Goal: Navigation & Orientation: Understand site structure

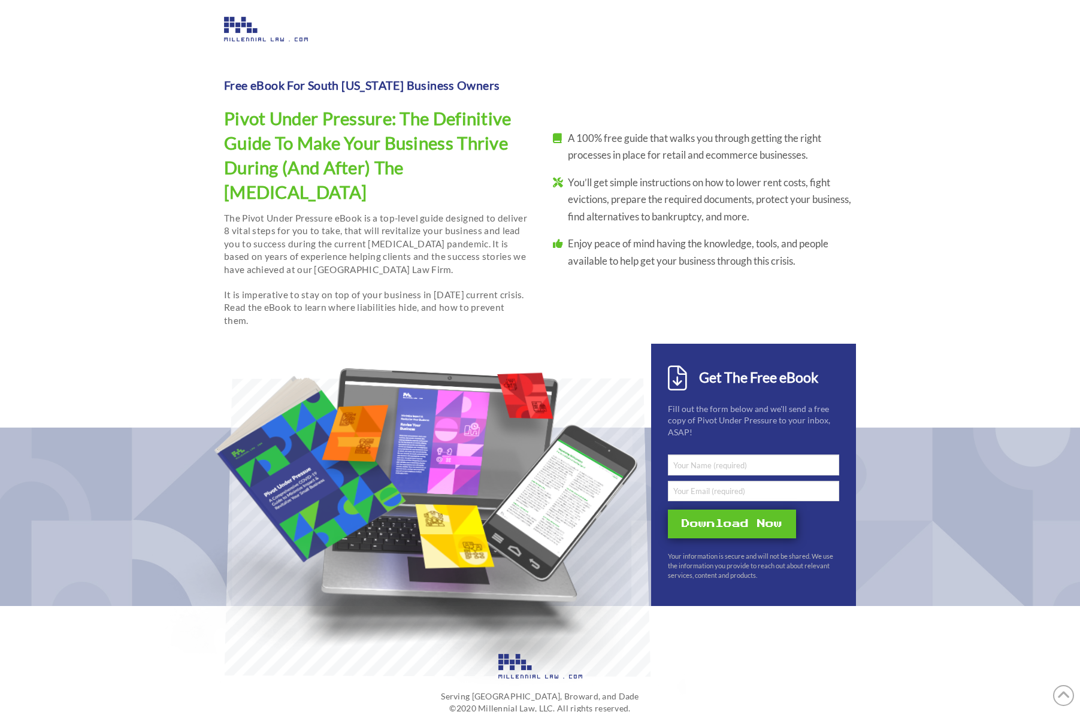
click at [240, 32] on img at bounding box center [266, 29] width 84 height 25
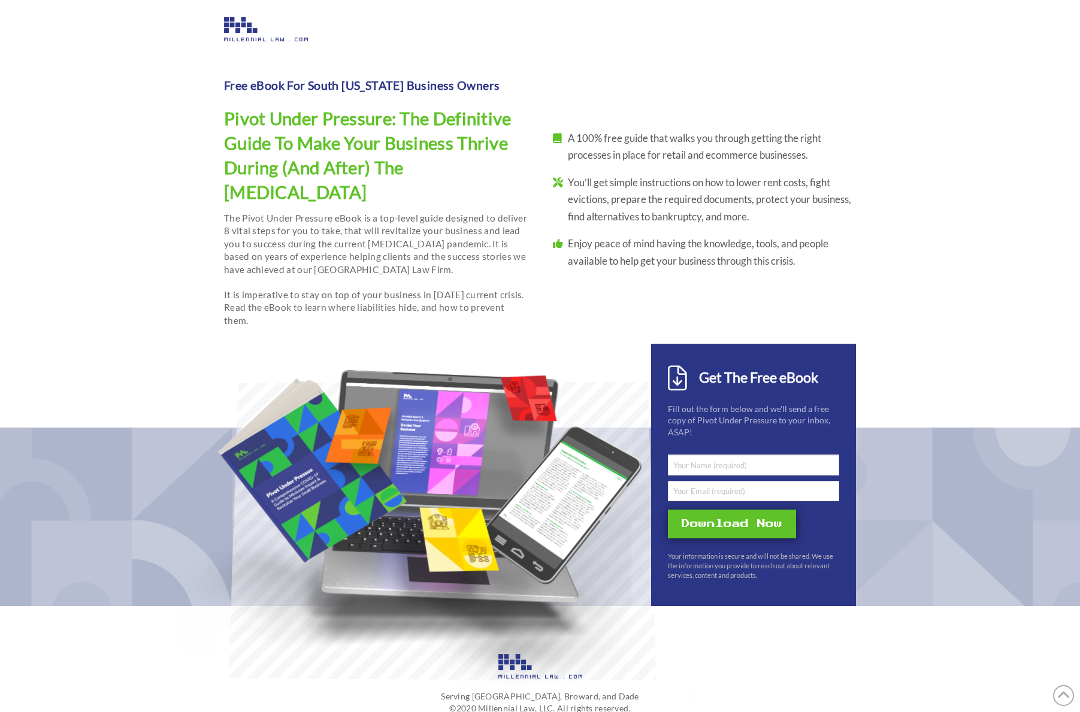
click at [266, 44] on div at bounding box center [540, 37] width 632 height 41
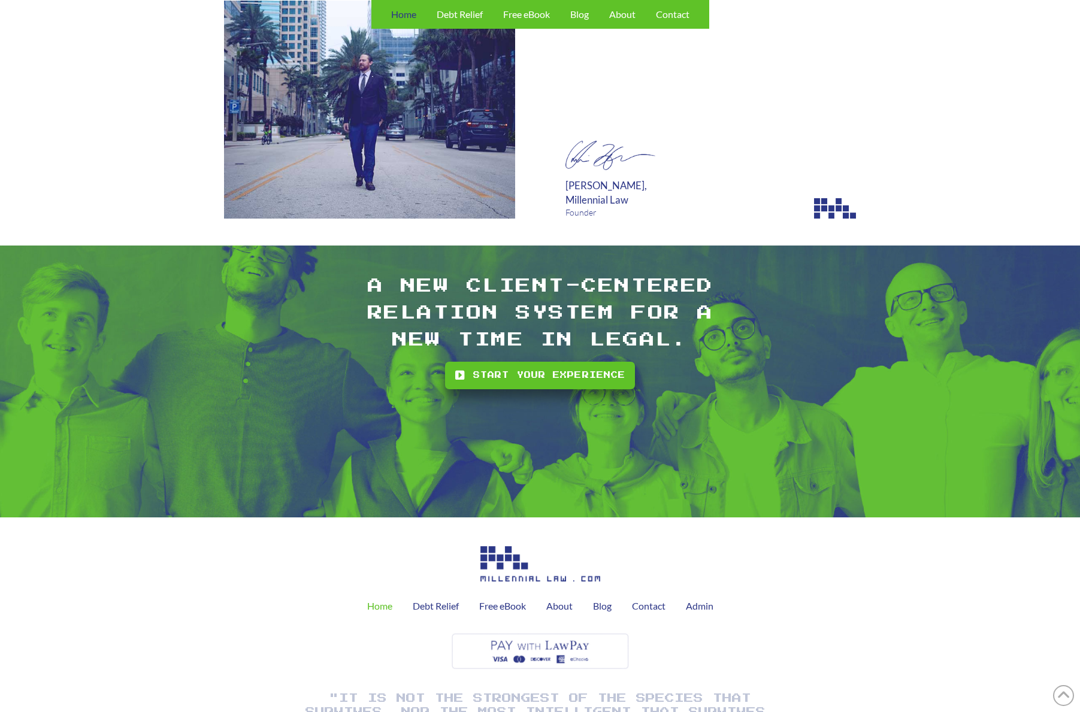
scroll to position [3109, 0]
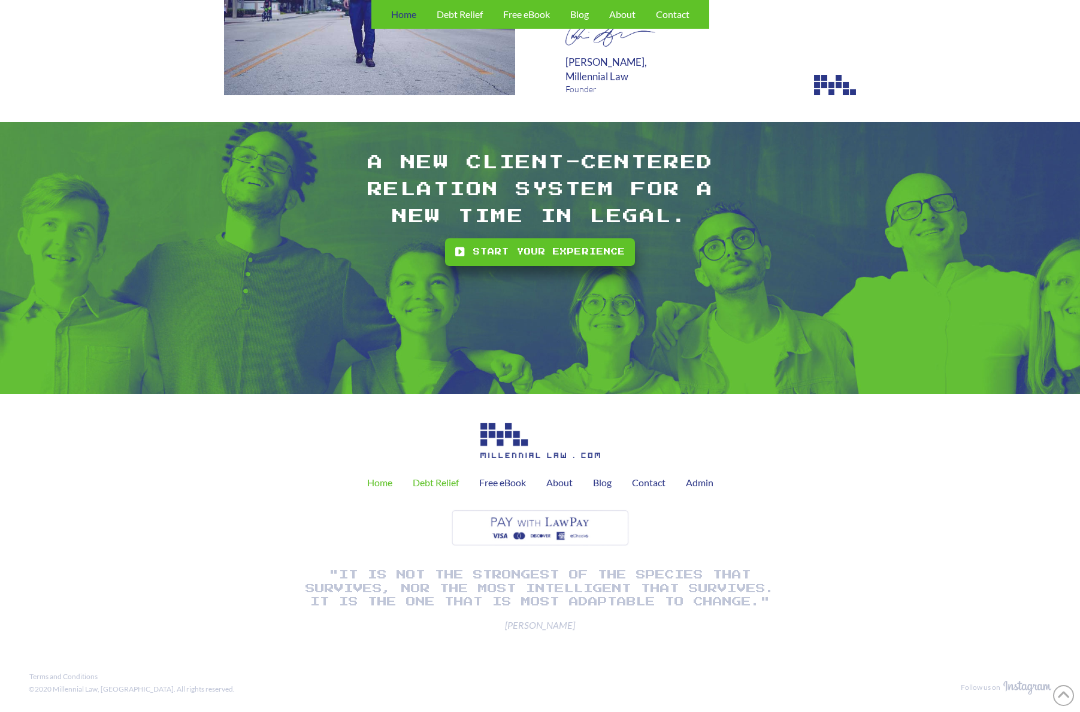
click at [427, 487] on span "Debt Relief" at bounding box center [436, 483] width 46 height 10
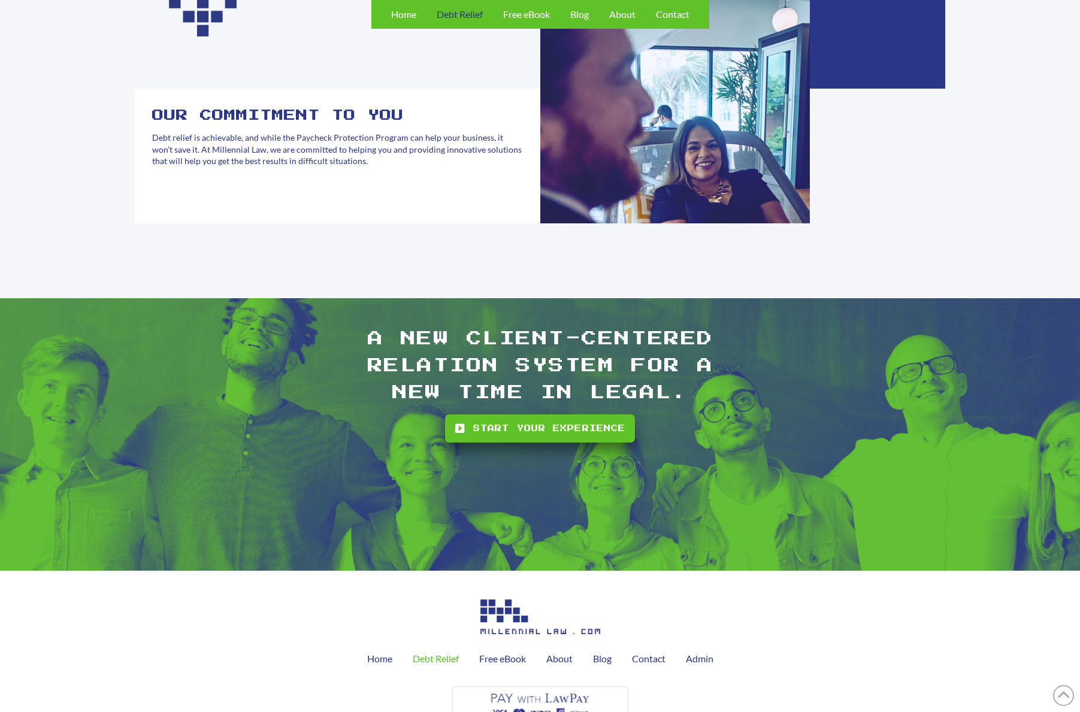
scroll to position [1188, 0]
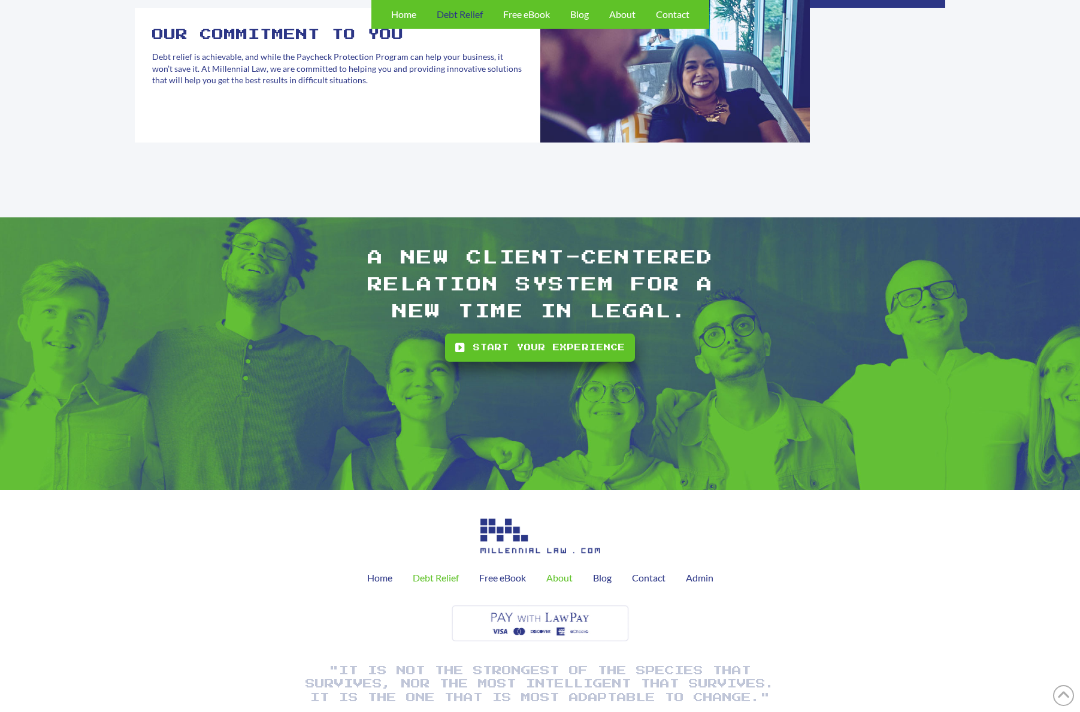
click at [555, 573] on span "About" at bounding box center [559, 578] width 26 height 10
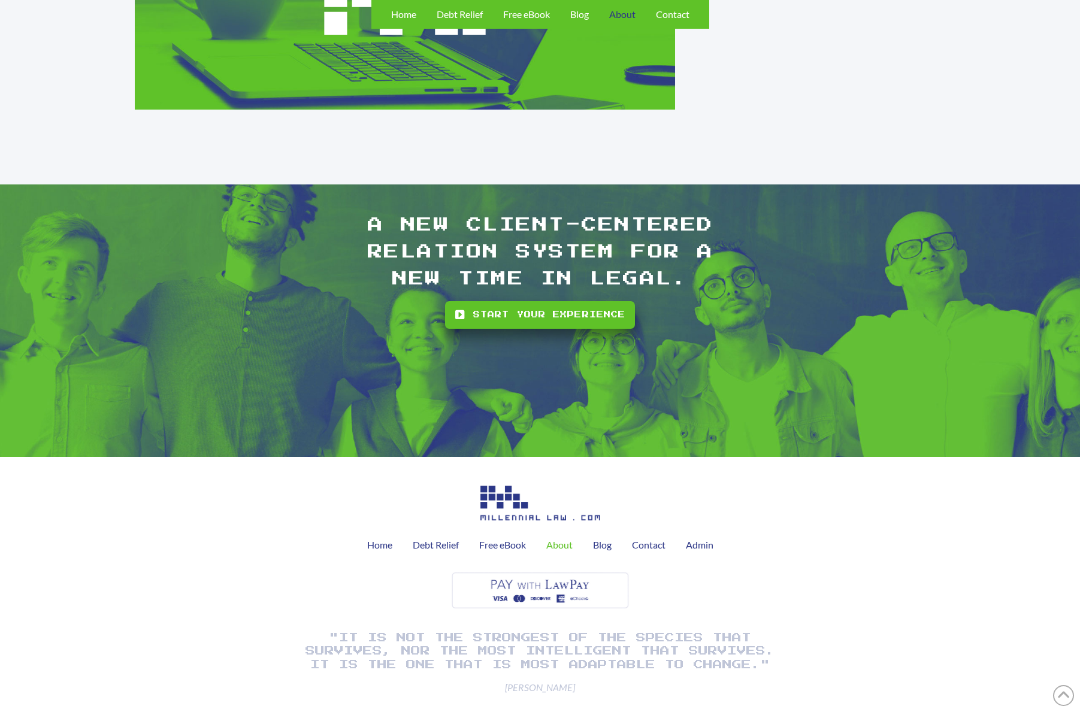
scroll to position [1352, 0]
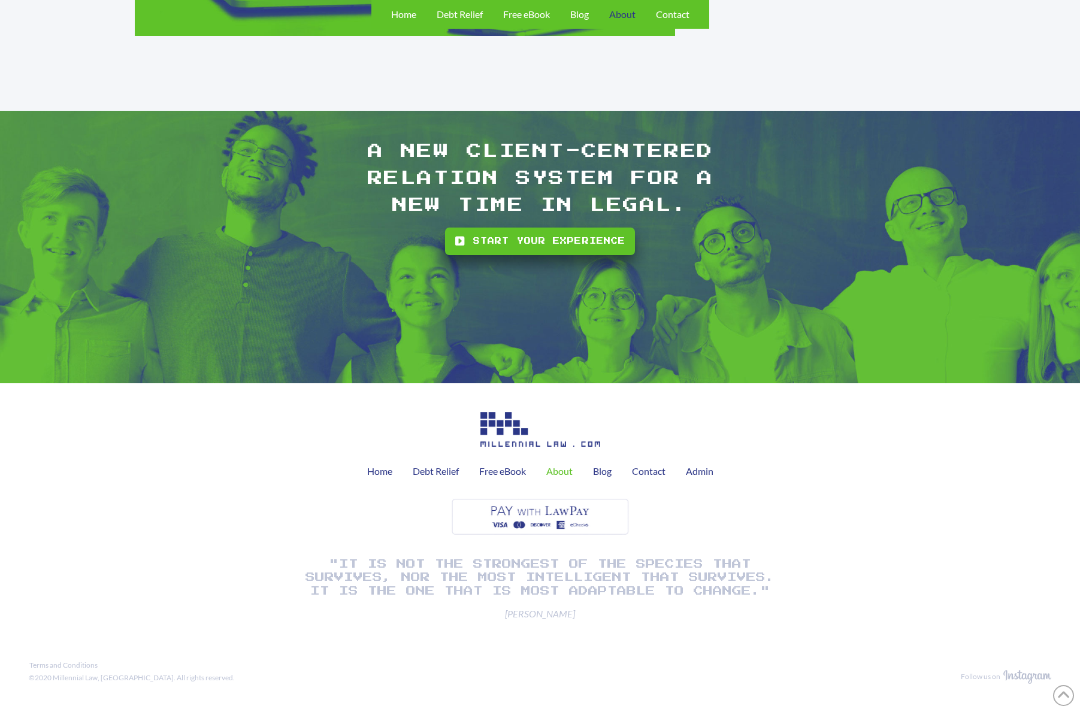
drag, startPoint x: 321, startPoint y: 565, endPoint x: 806, endPoint y: 550, distance: 484.7
click at [806, 550] on div "Home Debt Relief Free eBook About Blog Contact Admin "It is not the strongest o…" at bounding box center [540, 516] width 1022 height 247
click at [605, 473] on span "Blog" at bounding box center [602, 472] width 19 height 10
